Goal: Task Accomplishment & Management: Manage account settings

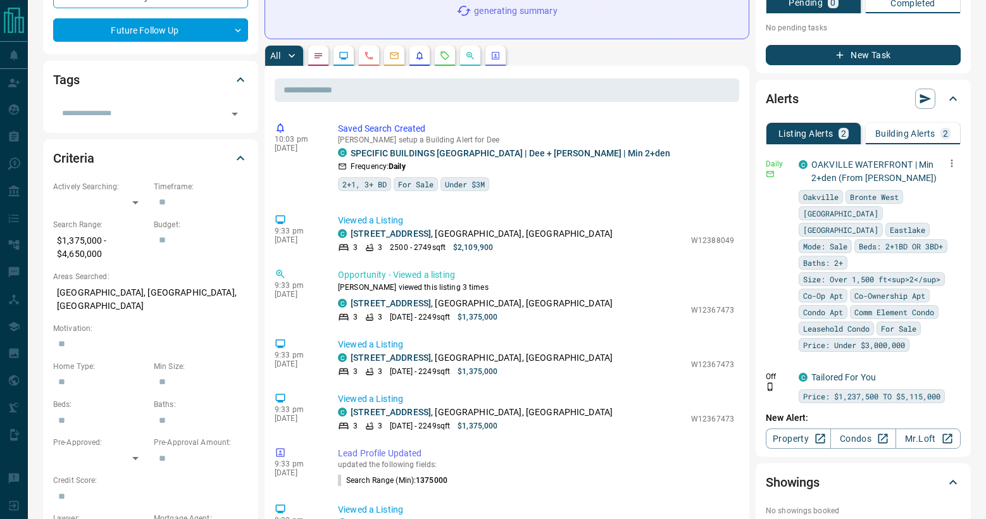
scroll to position [253, 0]
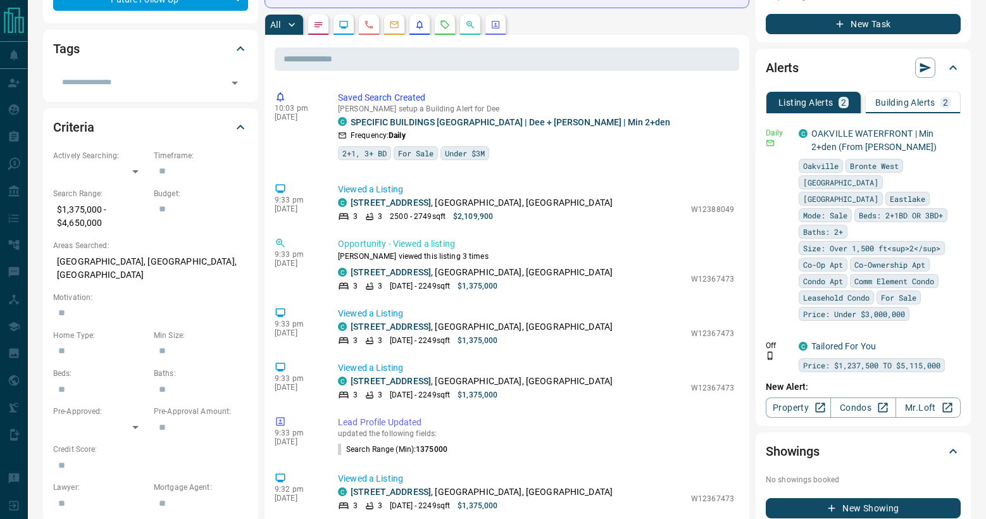
click at [913, 101] on p "Building Alerts" at bounding box center [905, 102] width 60 height 9
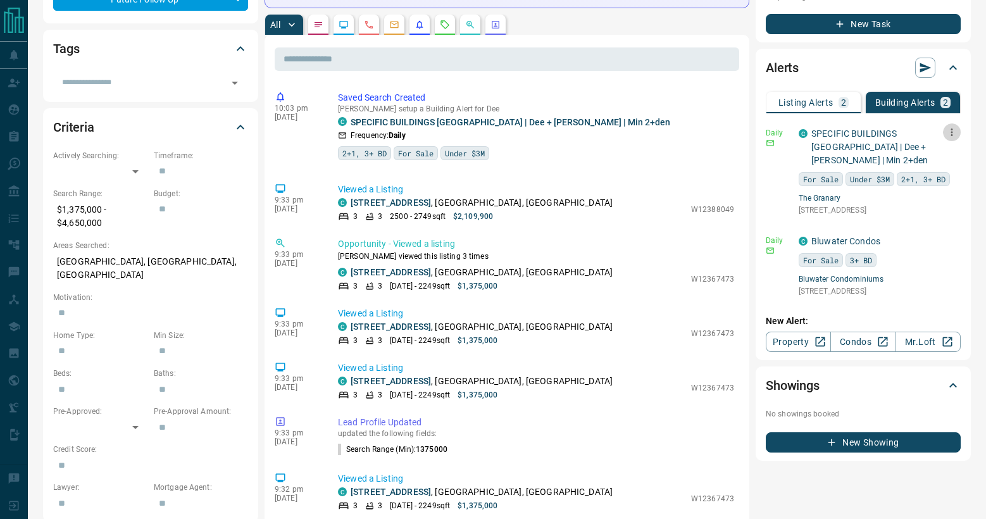
click at [955, 133] on icon "button" at bounding box center [951, 132] width 11 height 11
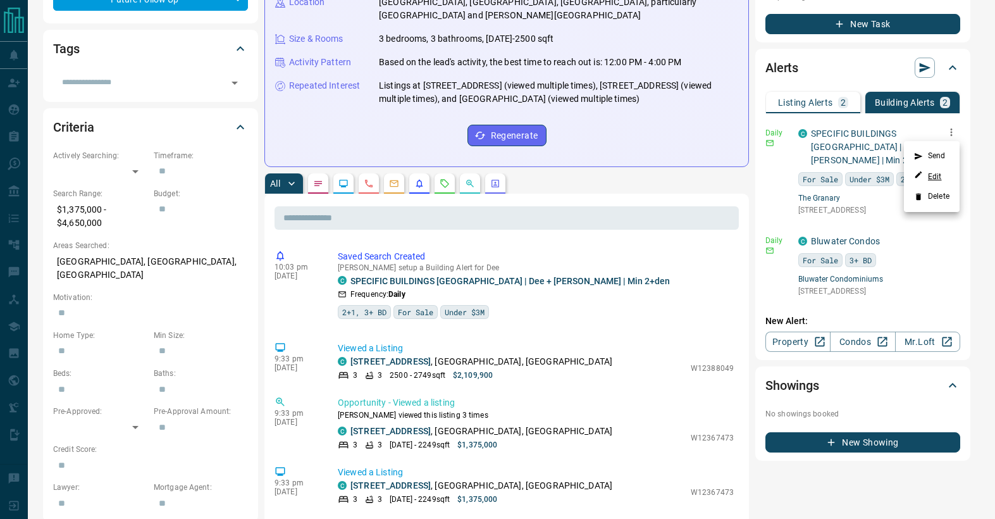
click at [939, 173] on link "Edit" at bounding box center [928, 176] width 28 height 12
click at [569, 175] on div at bounding box center [497, 259] width 995 height 519
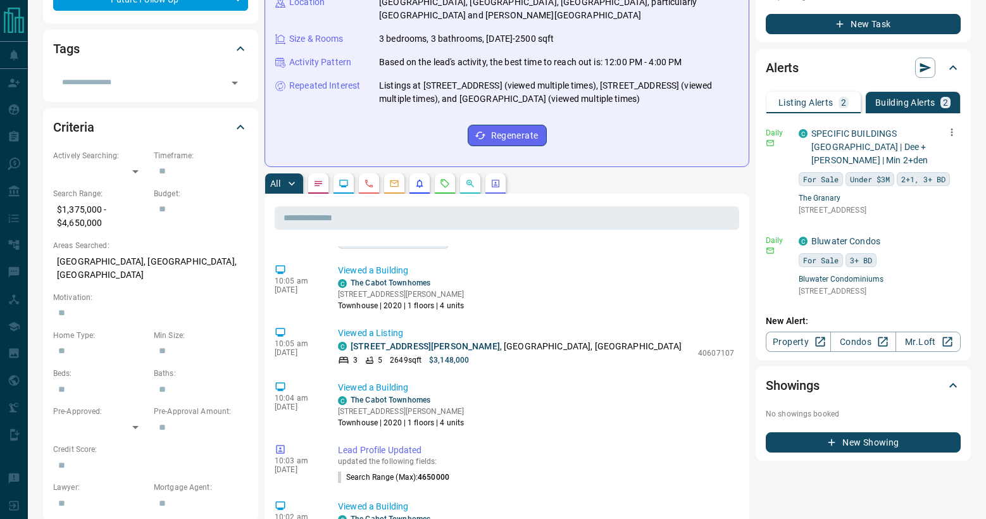
click at [950, 135] on icon "button" at bounding box center [951, 132] width 11 height 11
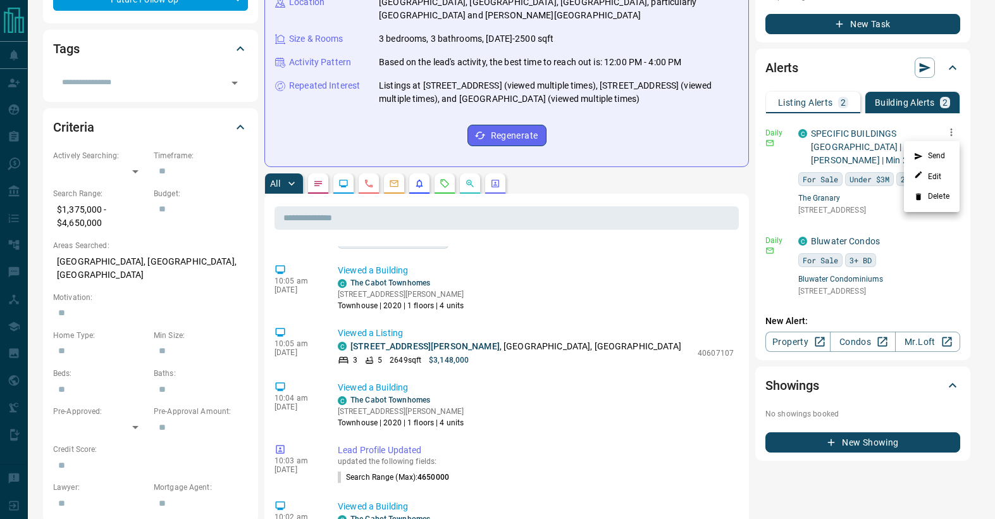
click at [939, 195] on li "Delete" at bounding box center [932, 197] width 56 height 20
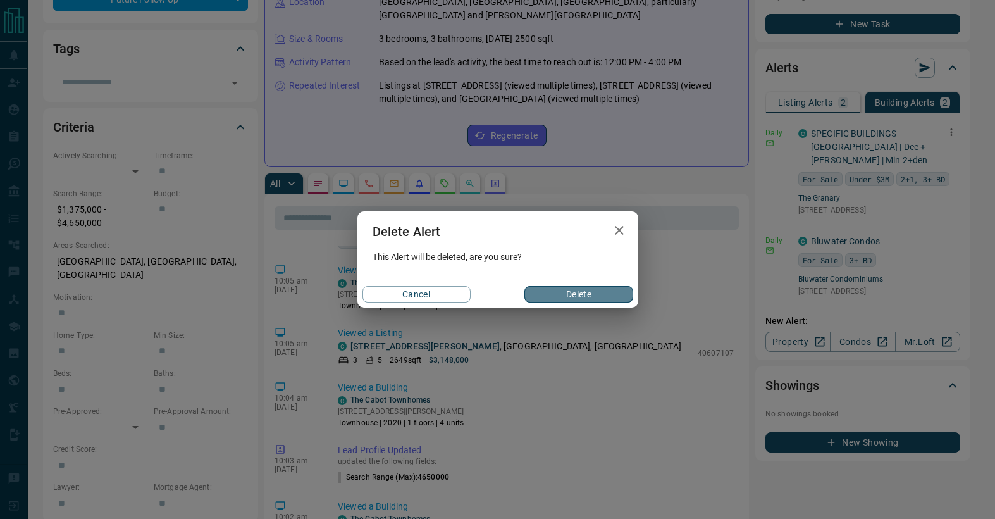
click at [602, 294] on button "Delete" at bounding box center [578, 294] width 108 height 16
